Goal: Information Seeking & Learning: Learn about a topic

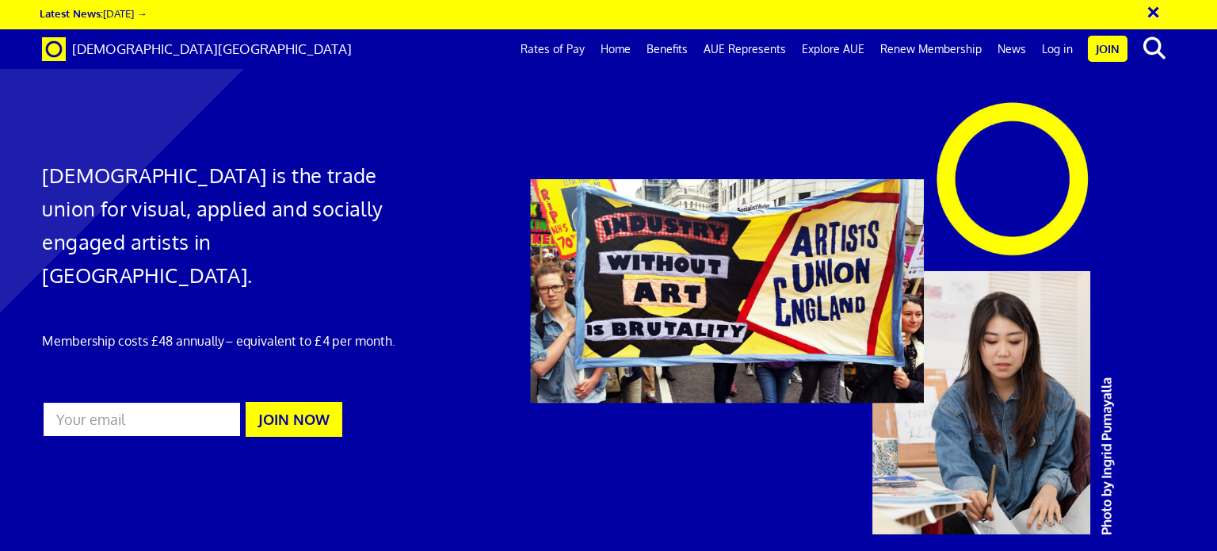
scroll to position [0, 12]
click at [574, 46] on link "Rates of Pay" at bounding box center [553, 49] width 80 height 40
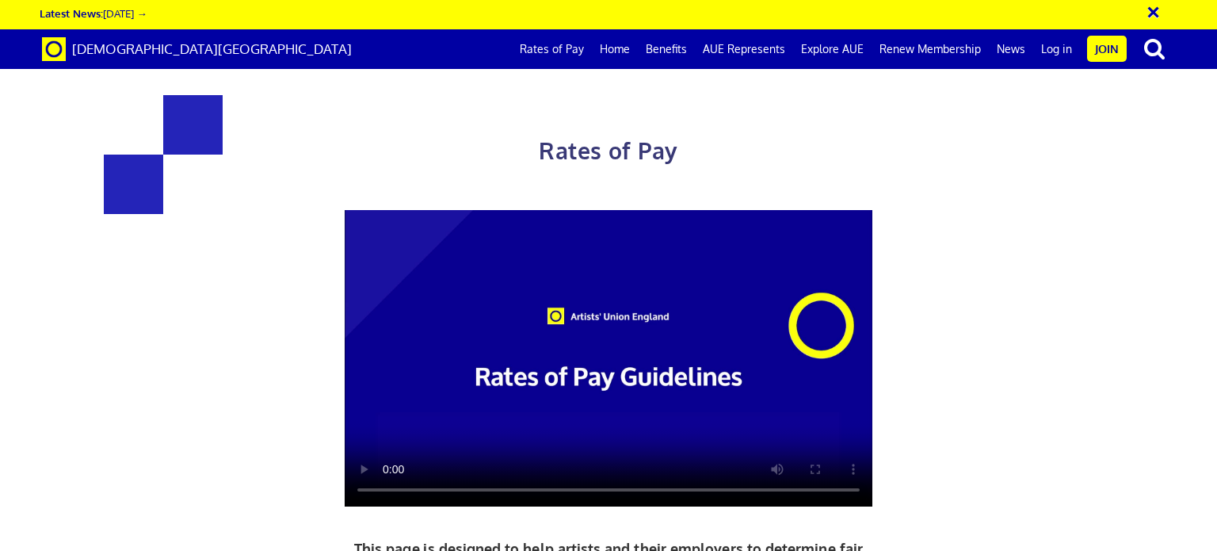
scroll to position [147, 0]
click at [675, 240] on video at bounding box center [609, 358] width 528 height 297
